Goal: Task Accomplishment & Management: Manage account settings

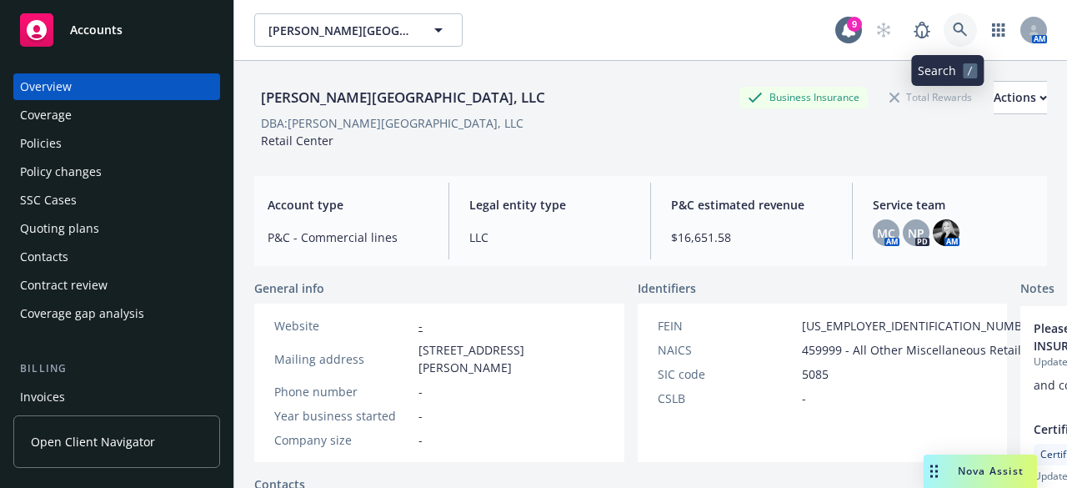
click at [953, 31] on icon at bounding box center [960, 30] width 14 height 14
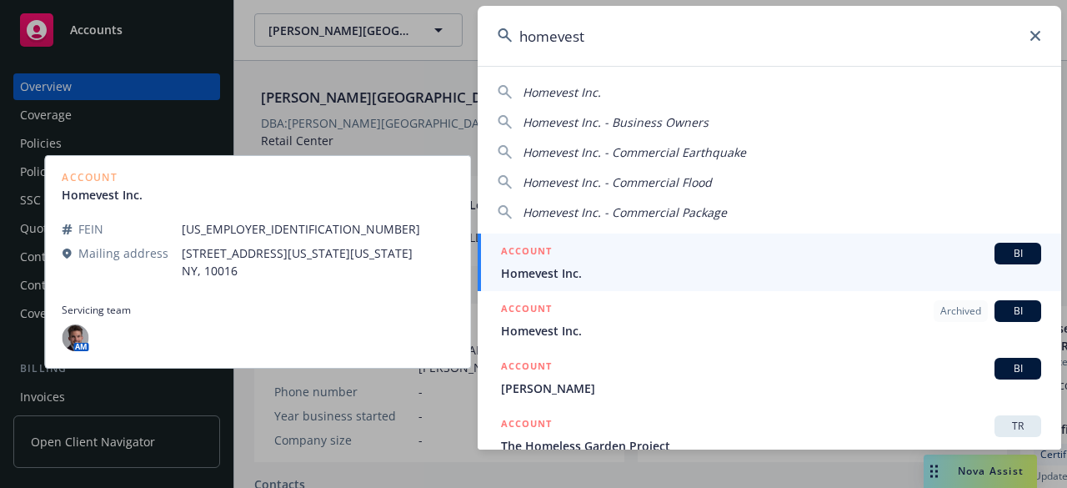
type input "homevest"
click at [665, 269] on span "Homevest Inc." at bounding box center [771, 273] width 540 height 18
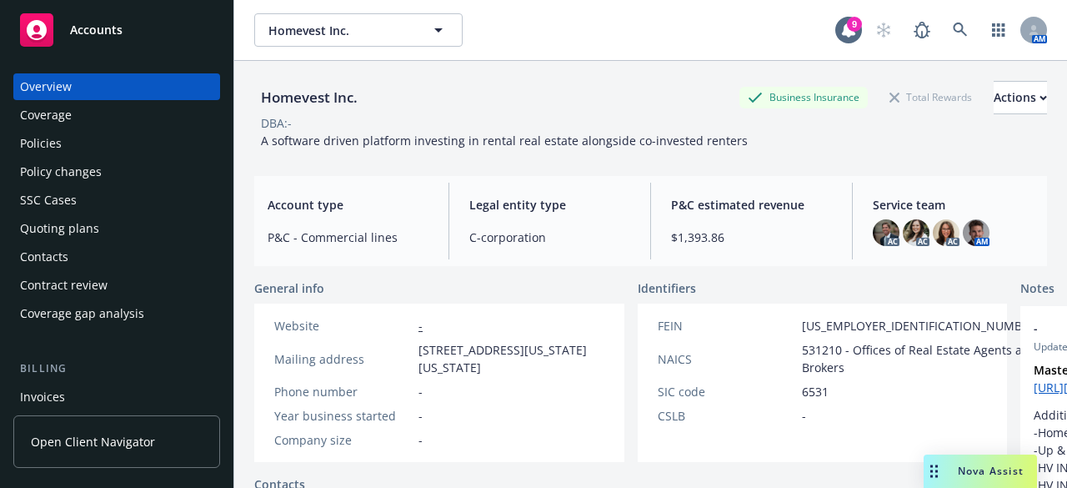
click at [68, 137] on div "Policies" at bounding box center [116, 143] width 193 height 27
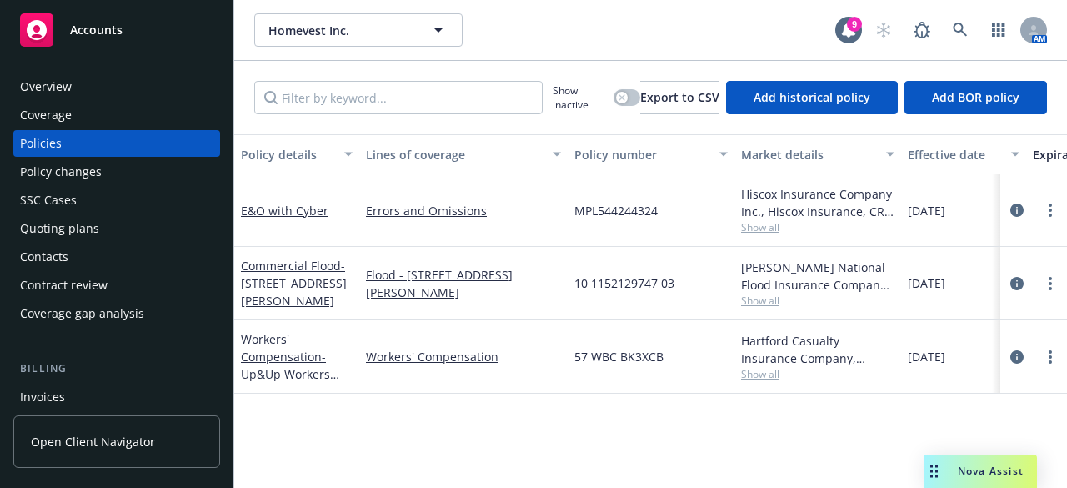
click at [46, 81] on div "Overview" at bounding box center [46, 86] width 52 height 27
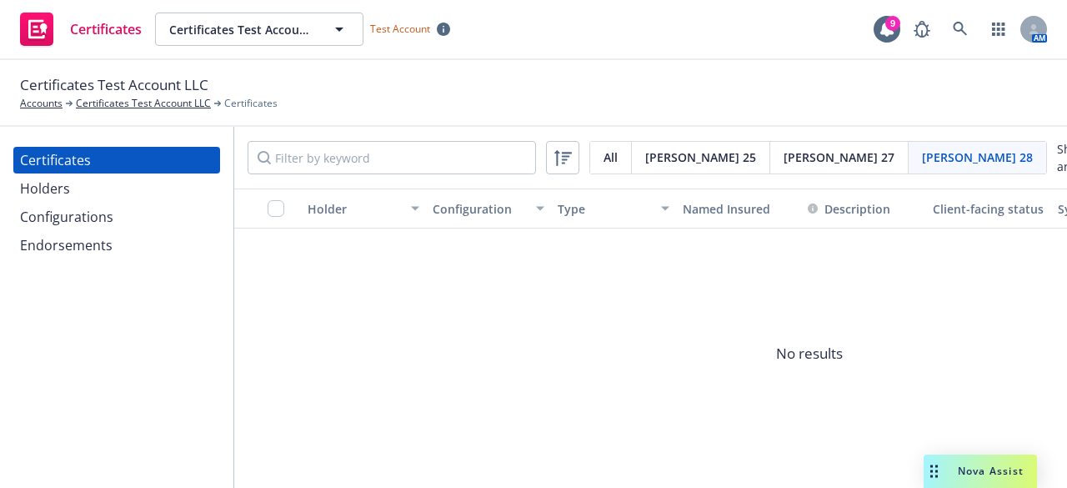
click at [80, 213] on div "Configurations" at bounding box center [66, 216] width 93 height 27
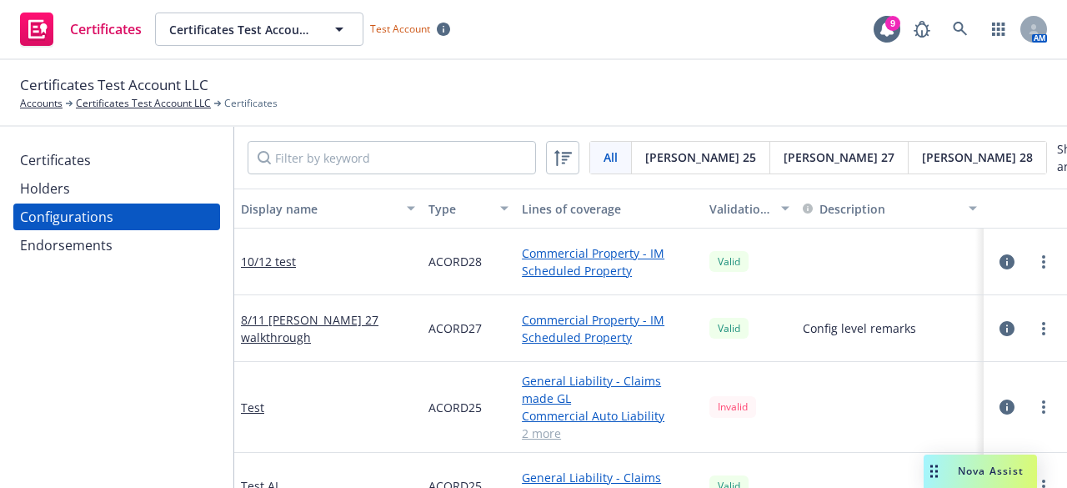
click at [922, 159] on span "Acord 28" at bounding box center [977, 157] width 111 height 18
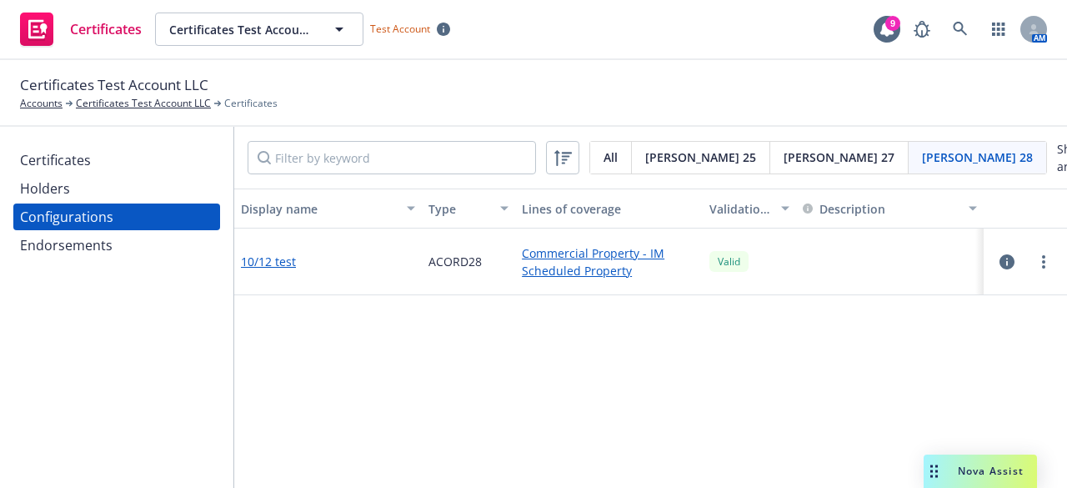
click at [272, 264] on link "10/12 test" at bounding box center [268, 262] width 55 height 18
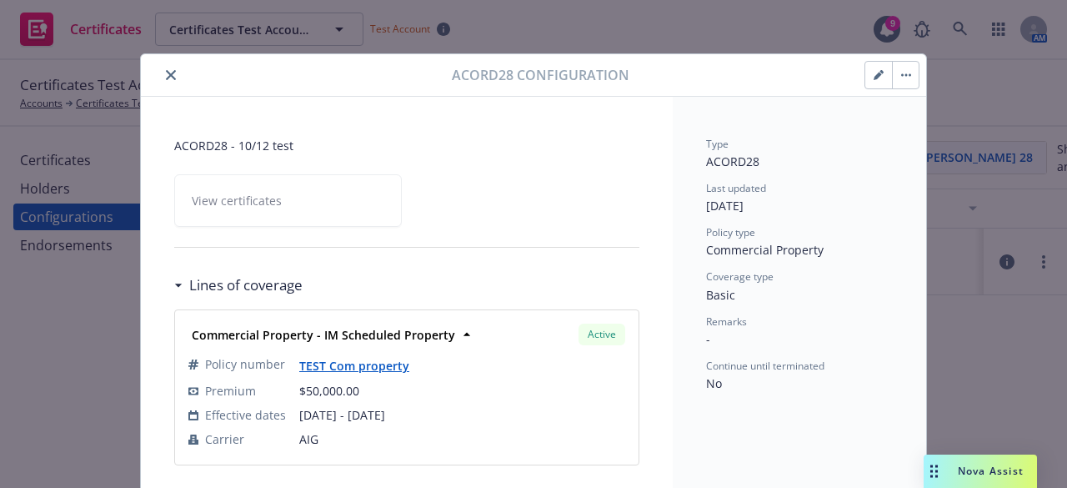
click at [902, 81] on button "button" at bounding box center [905, 75] width 27 height 27
click at [880, 71] on icon "button" at bounding box center [882, 72] width 4 height 4
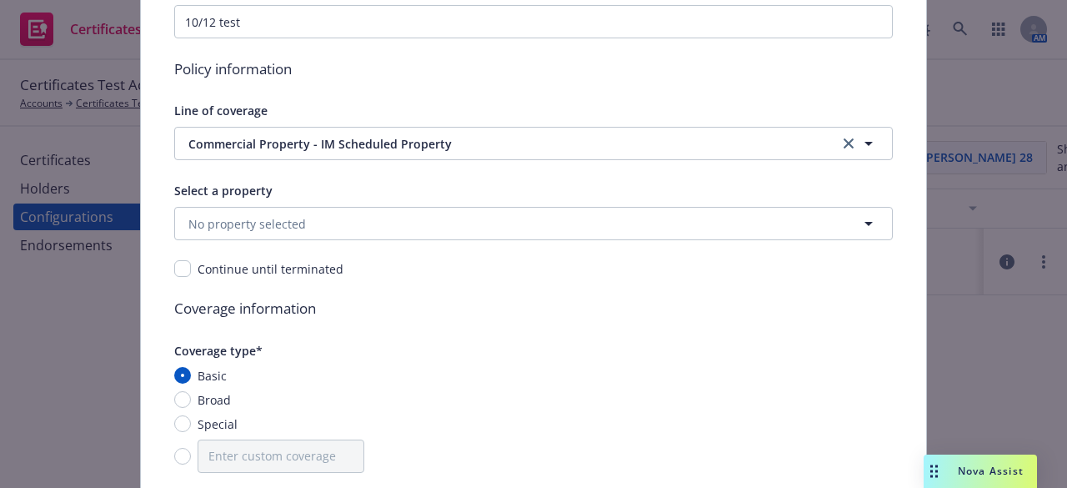
scroll to position [187, 0]
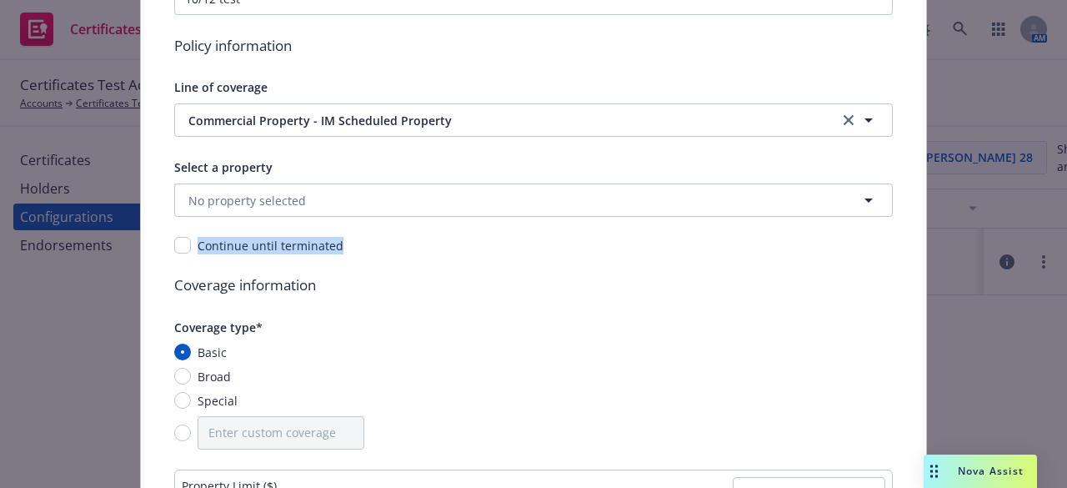
drag, startPoint x: 190, startPoint y: 244, endPoint x: 343, endPoint y: 251, distance: 152.8
click at [343, 251] on div "Continue until terminated" at bounding box center [533, 246] width 719 height 18
copy div "Continue until terminated"
